Goal: Task Accomplishment & Management: Use online tool/utility

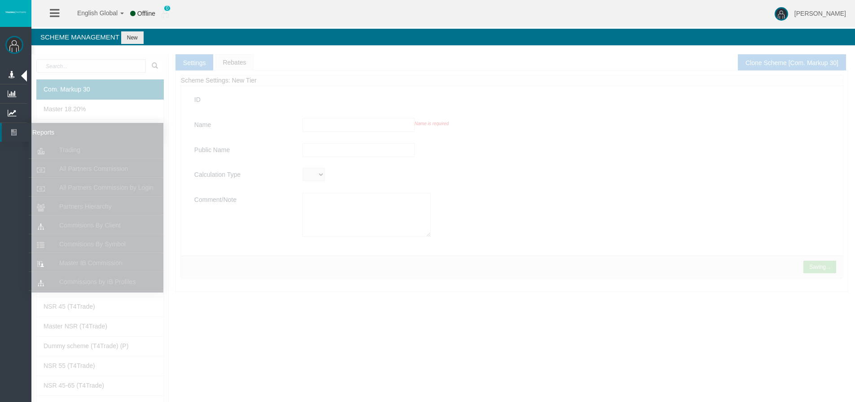
type input "Com. Markup 30"
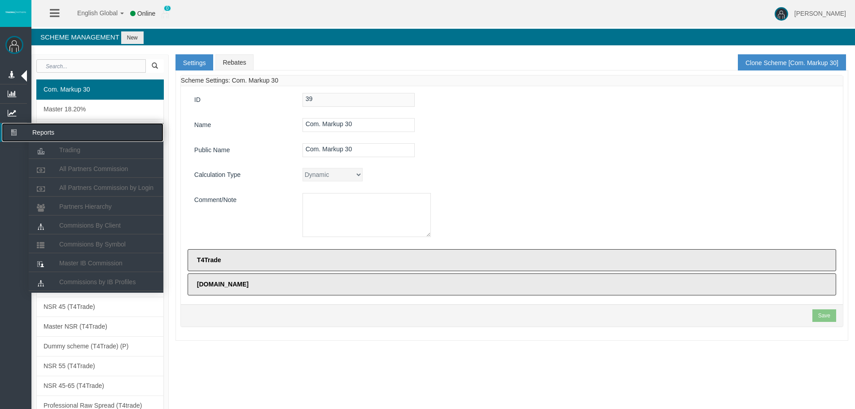
click at [12, 132] on icon at bounding box center [14, 132] width 24 height 19
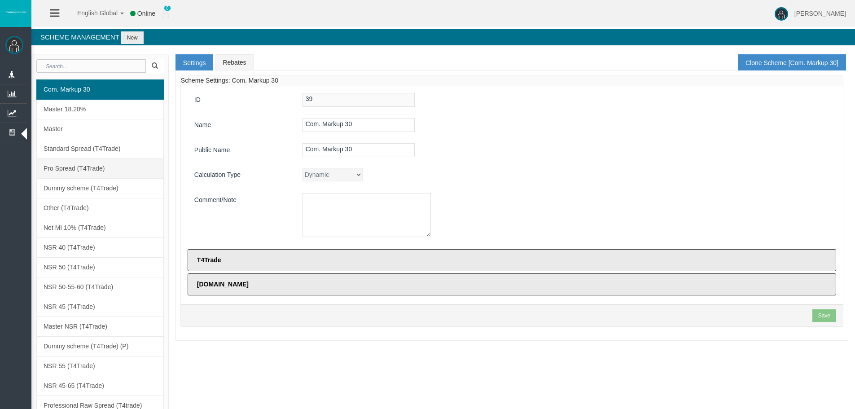
click at [79, 167] on span "Pro Spread (T4Trade)" at bounding box center [74, 168] width 61 height 7
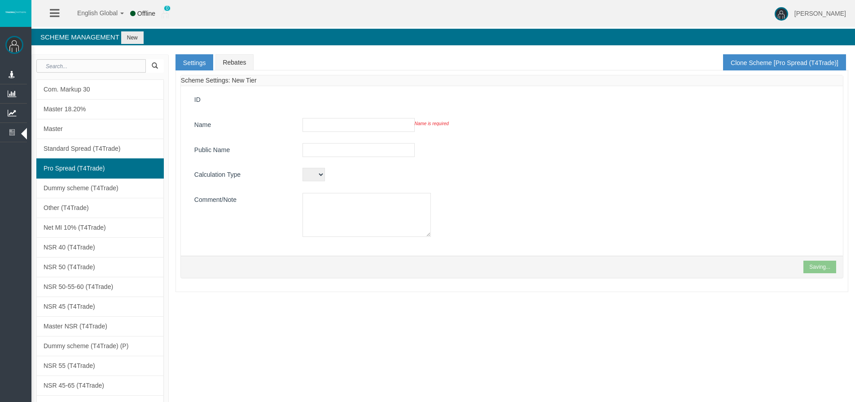
type input "Pro Spread (T4Trade)"
type input "Pro Spread"
type textarea "Pro Spread (T4Trade)"
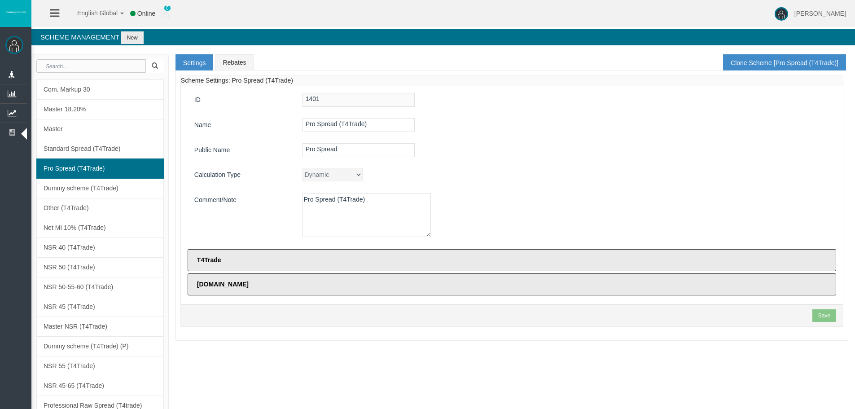
click at [96, 166] on span "Pro Spread (T4Trade)" at bounding box center [74, 168] width 61 height 7
click at [22, 170] on ul "Administration Manage Platform Groups Platform Server Groups Assignment Manage …" at bounding box center [13, 256] width 27 height 382
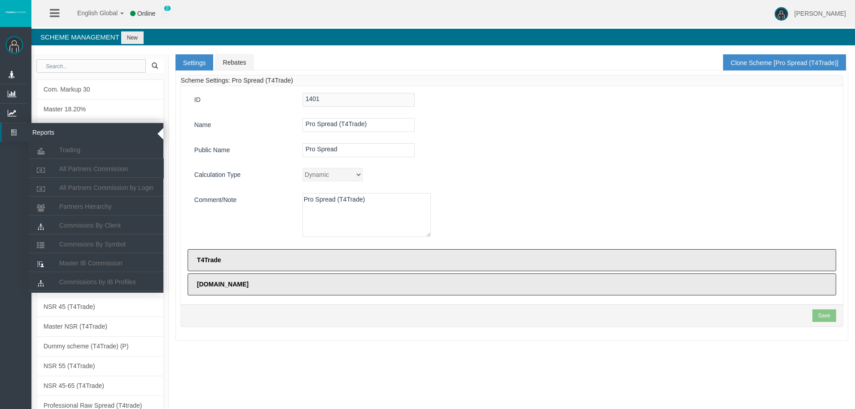
click at [18, 134] on icon at bounding box center [14, 132] width 24 height 19
click at [85, 171] on span "All Partners Commission" at bounding box center [93, 168] width 69 height 7
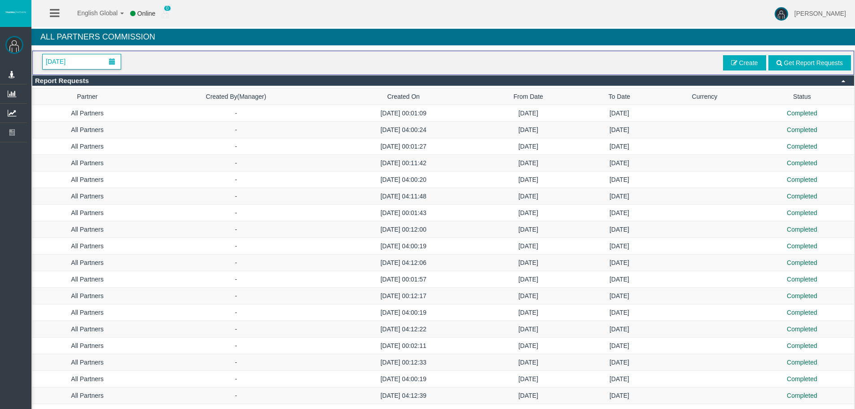
click at [68, 59] on span "[DATE]" at bounding box center [55, 61] width 25 height 13
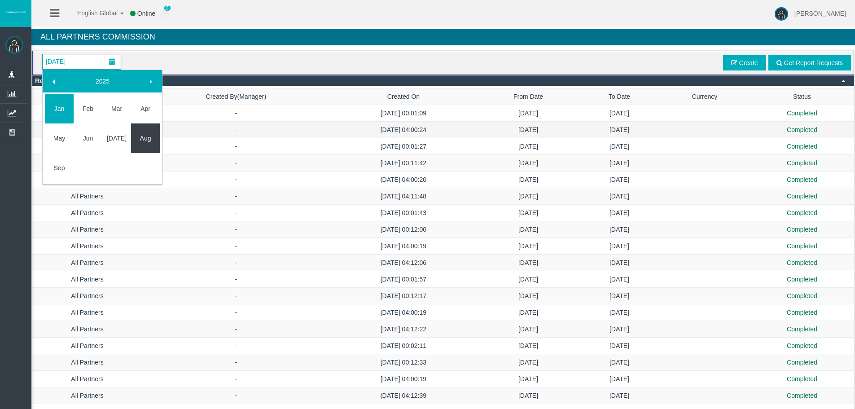
click at [143, 138] on link "Aug" at bounding box center [145, 138] width 29 height 16
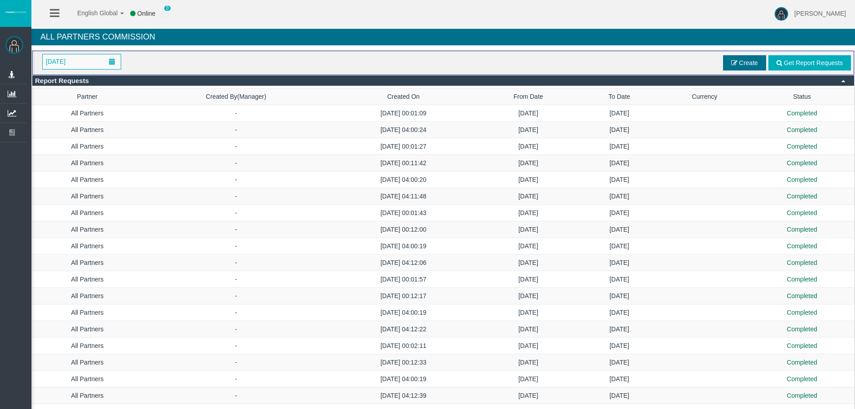
click at [738, 60] on span "Create" at bounding box center [744, 62] width 43 height 15
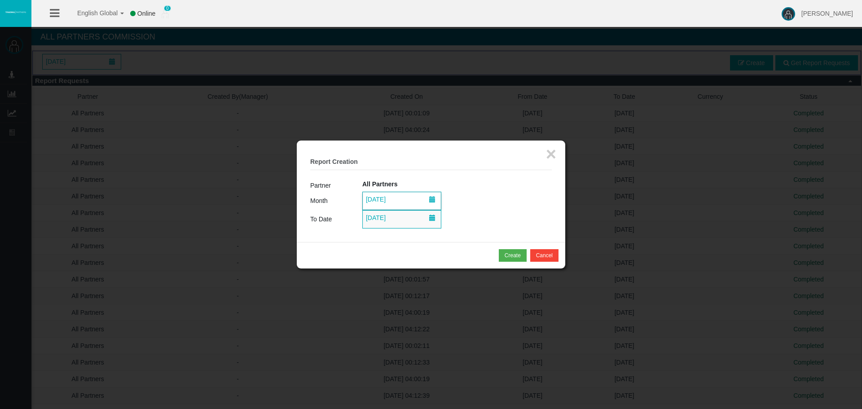
click at [434, 198] on span at bounding box center [432, 199] width 6 height 6
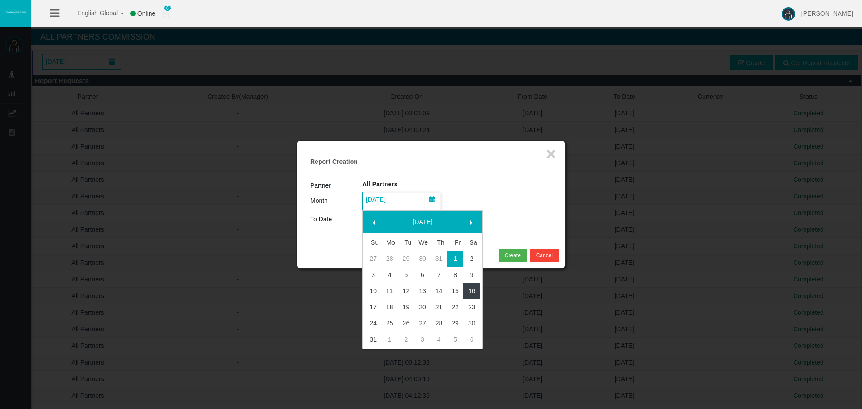
click at [471, 290] on link "16" at bounding box center [471, 291] width 17 height 16
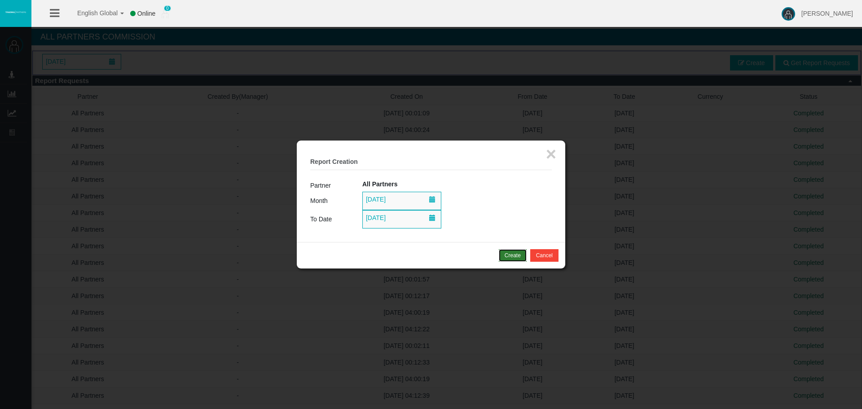
click at [506, 256] on div "Create" at bounding box center [513, 255] width 16 height 8
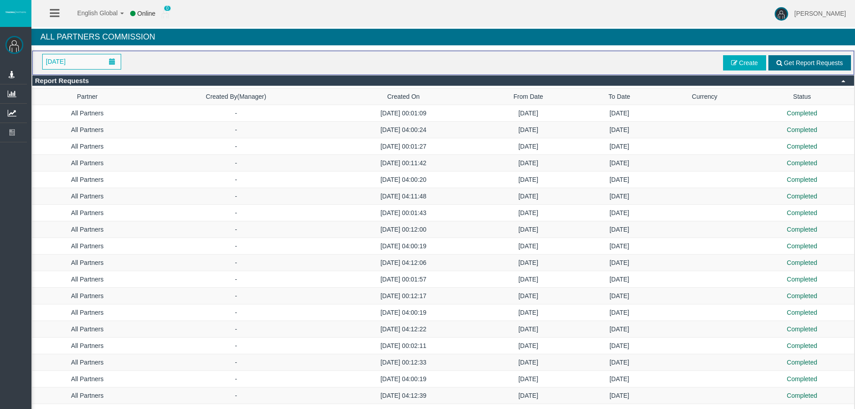
click at [786, 60] on span "Get Report Requests" at bounding box center [813, 62] width 59 height 7
click at [824, 63] on span "Get Report Requests" at bounding box center [813, 62] width 59 height 7
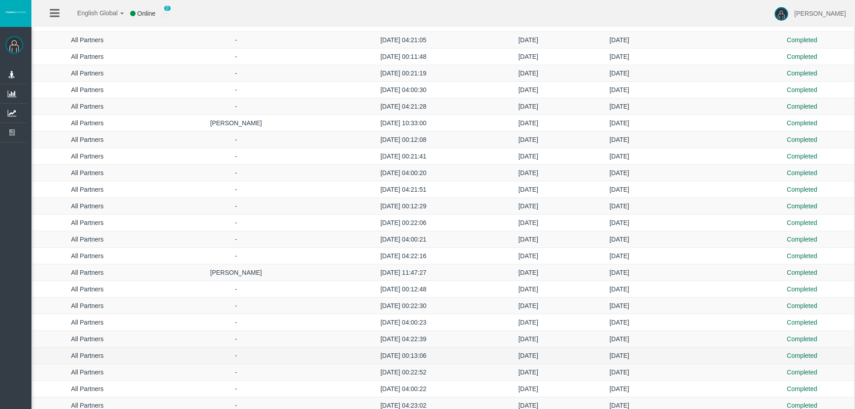
scroll to position [1901, 0]
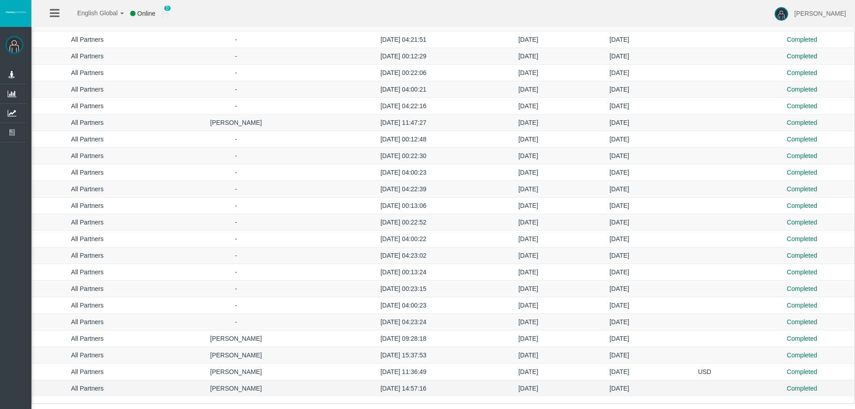
click at [519, 387] on td "[DATE]" at bounding box center [528, 388] width 102 height 17
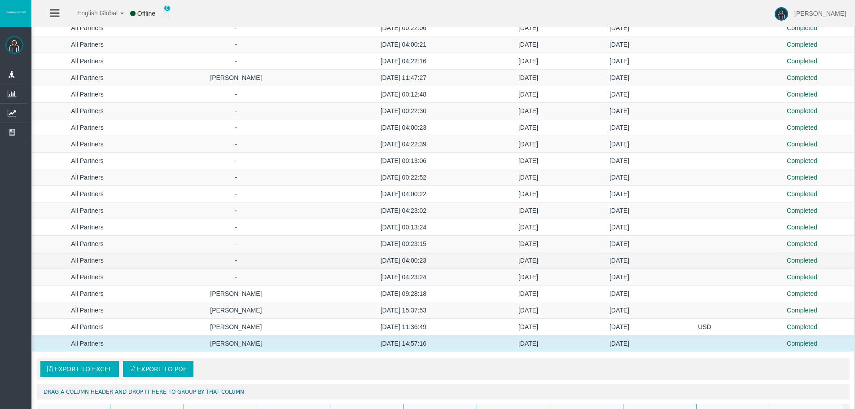
scroll to position [2036, 0]
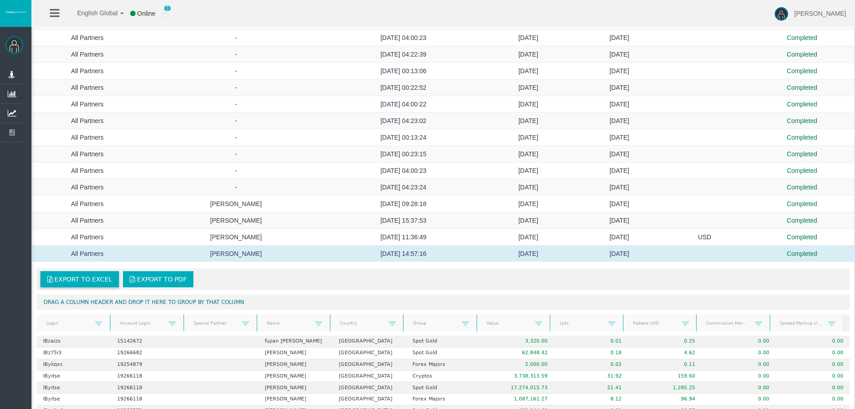
click at [78, 276] on span "Export to Excel" at bounding box center [83, 279] width 58 height 7
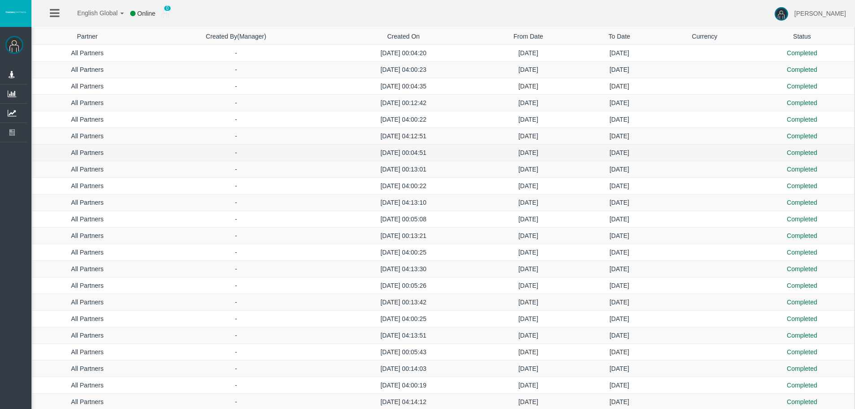
scroll to position [0, 0]
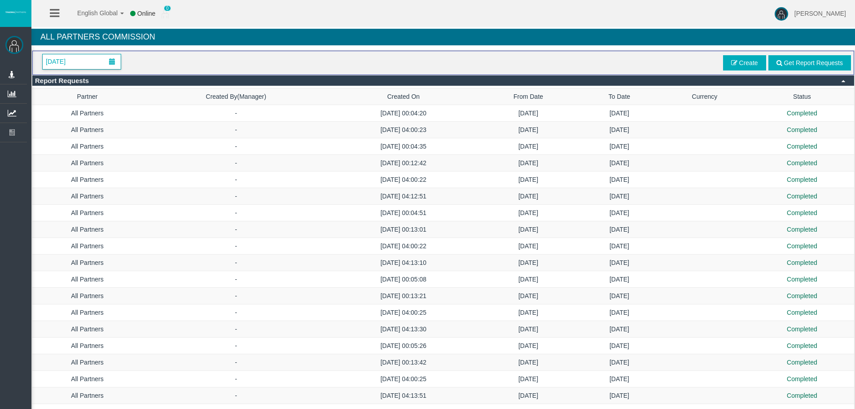
click at [68, 66] on span "[DATE]" at bounding box center [55, 61] width 25 height 13
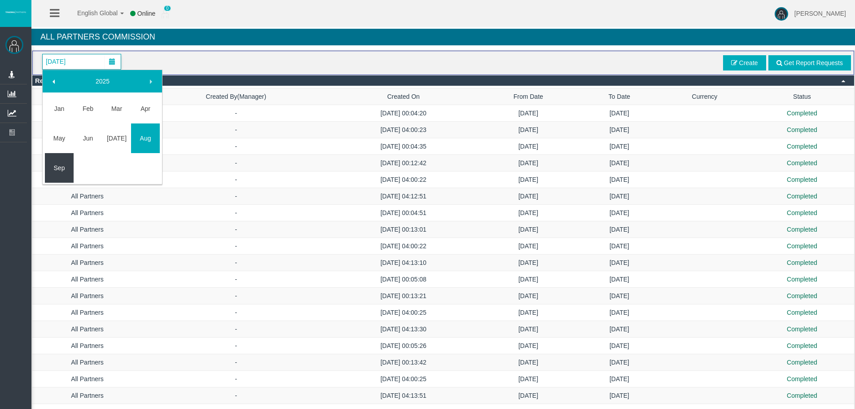
click at [62, 165] on link "Sep" at bounding box center [59, 168] width 29 height 16
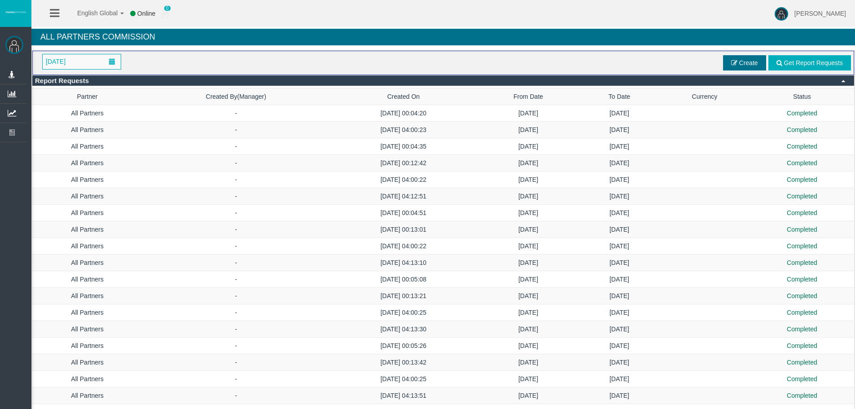
click at [732, 66] on span "Create" at bounding box center [744, 62] width 43 height 15
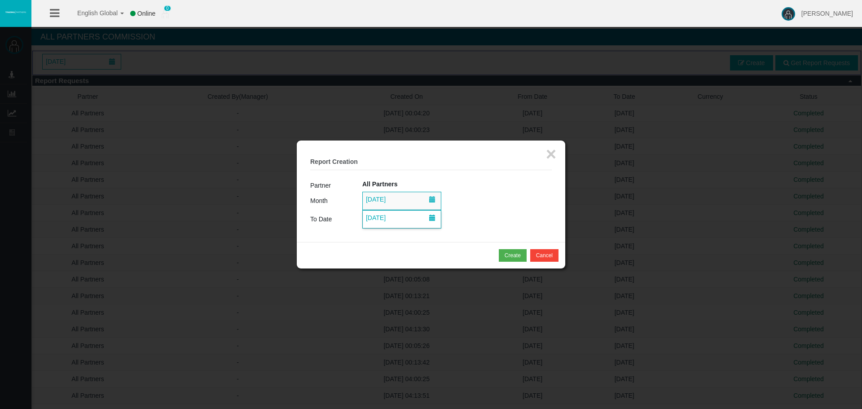
click at [381, 223] on span "[DATE]" at bounding box center [375, 217] width 25 height 13
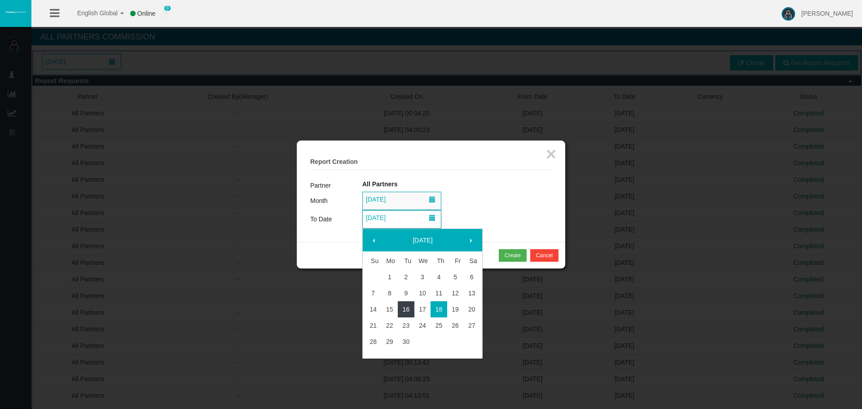
click at [407, 311] on link "16" at bounding box center [406, 309] width 17 height 16
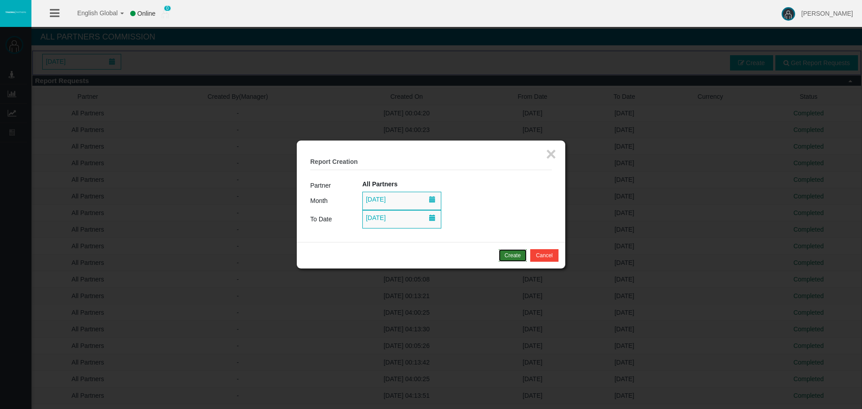
click at [510, 251] on button "Create" at bounding box center [513, 255] width 28 height 13
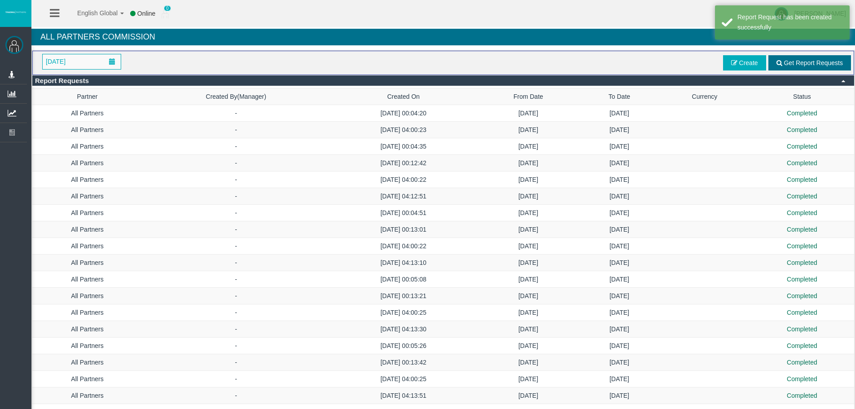
click at [809, 64] on span "Get Report Requests" at bounding box center [813, 62] width 59 height 7
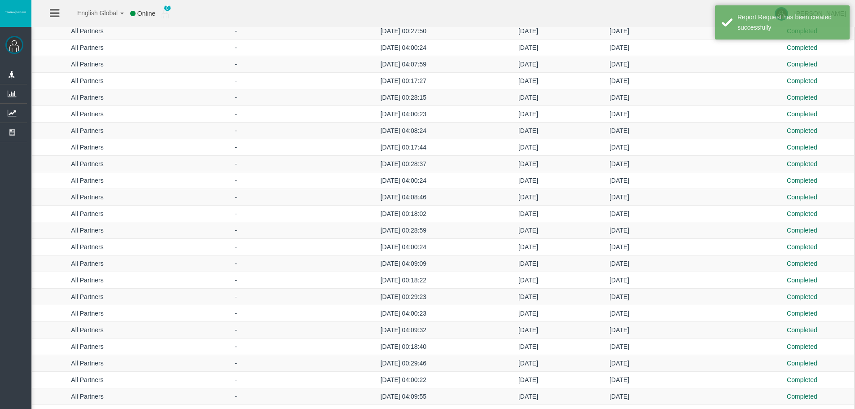
scroll to position [854, 0]
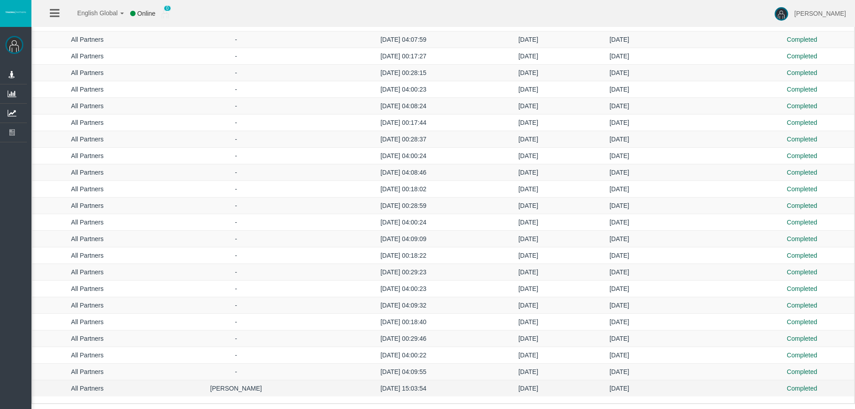
click at [447, 387] on td "[DATE] 15:03:54" at bounding box center [403, 388] width 147 height 17
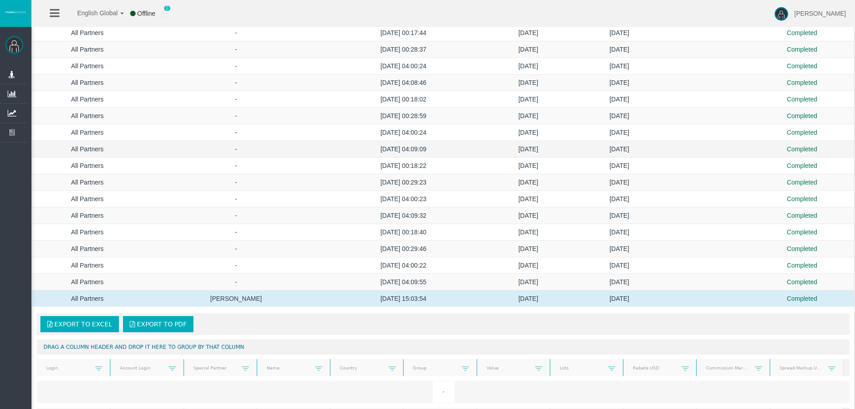
scroll to position [989, 0]
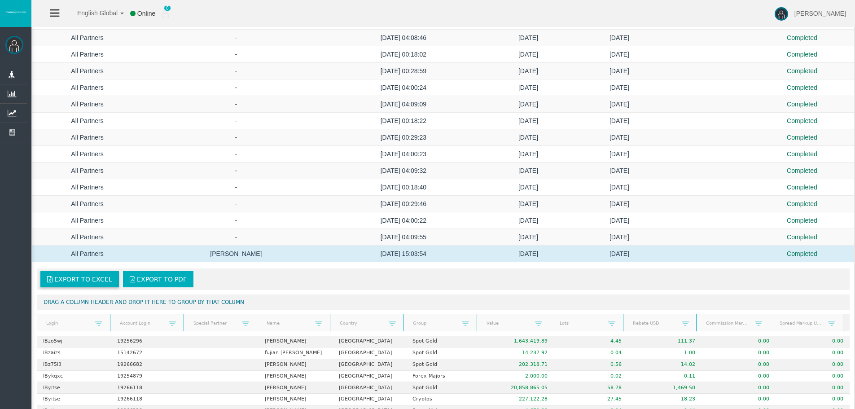
click at [90, 278] on span "Export to Excel" at bounding box center [83, 279] width 58 height 7
